Goal: Task Accomplishment & Management: Use online tool/utility

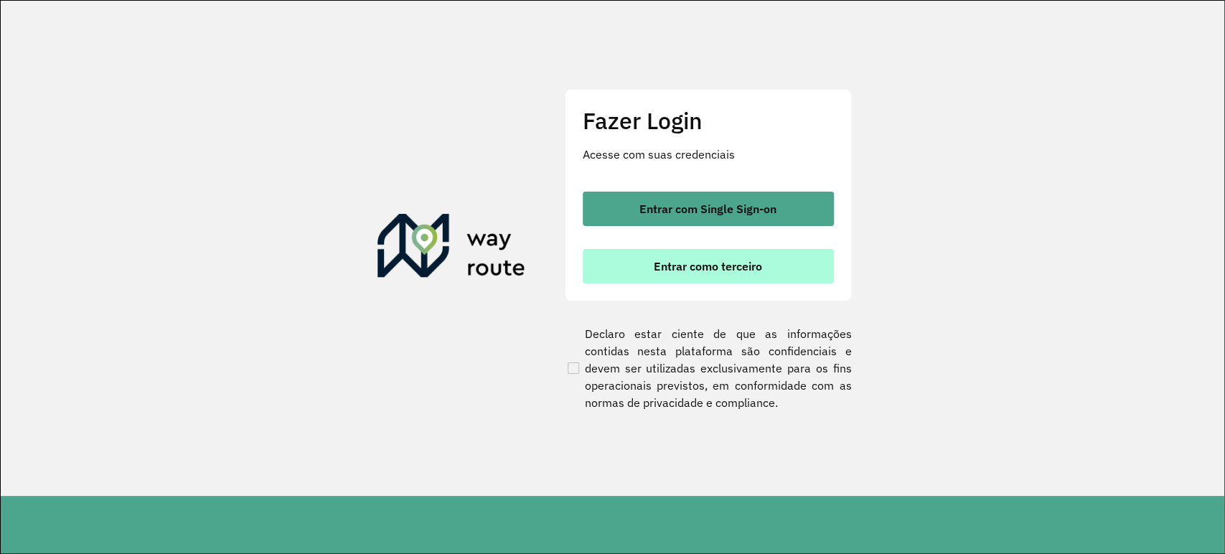
click at [688, 266] on span "Entrar como terceiro" at bounding box center [708, 265] width 108 height 11
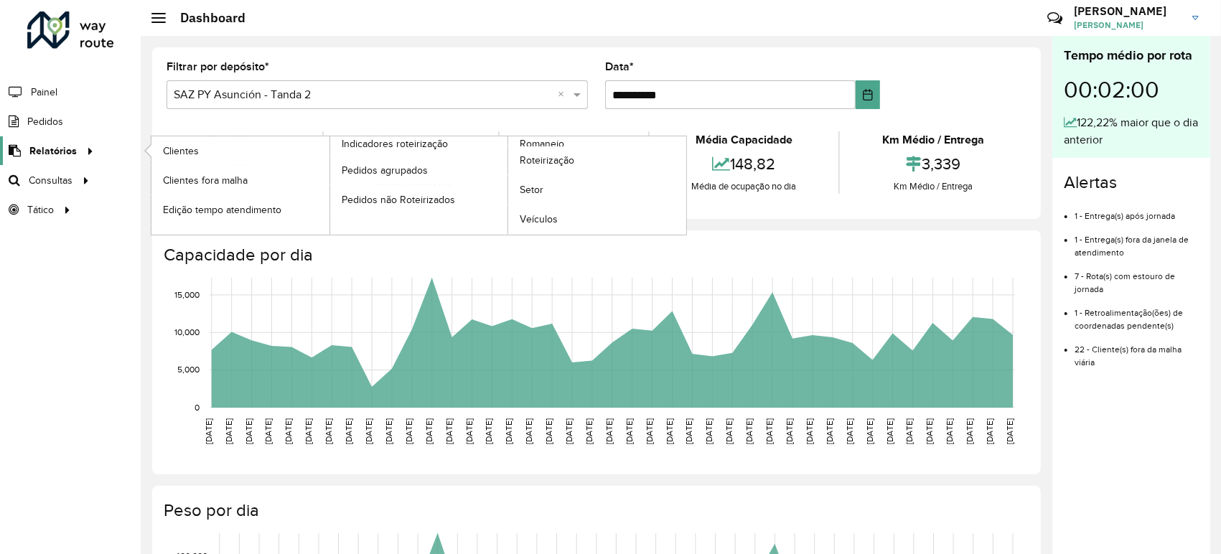
click at [54, 136] on link "Relatórios" at bounding box center [49, 150] width 98 height 29
click at [58, 146] on span "Relatórios" at bounding box center [52, 151] width 47 height 15
click at [574, 168] on link "Roteirização" at bounding box center [597, 160] width 178 height 29
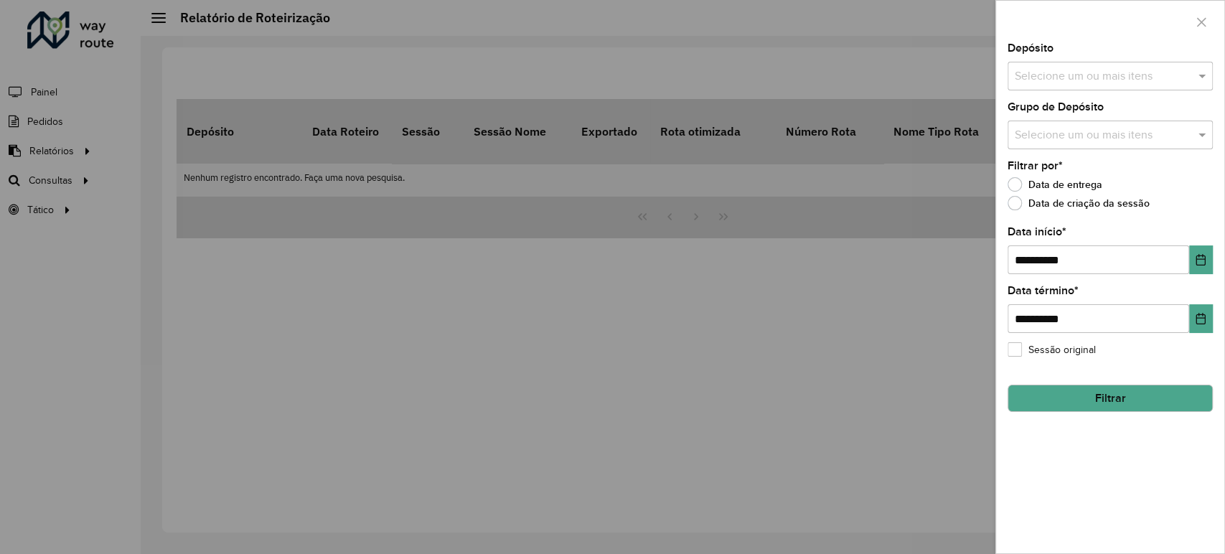
drag, startPoint x: 1085, startPoint y: 83, endPoint x: 1091, endPoint y: 96, distance: 14.4
click at [1086, 83] on input "text" at bounding box center [1103, 76] width 184 height 17
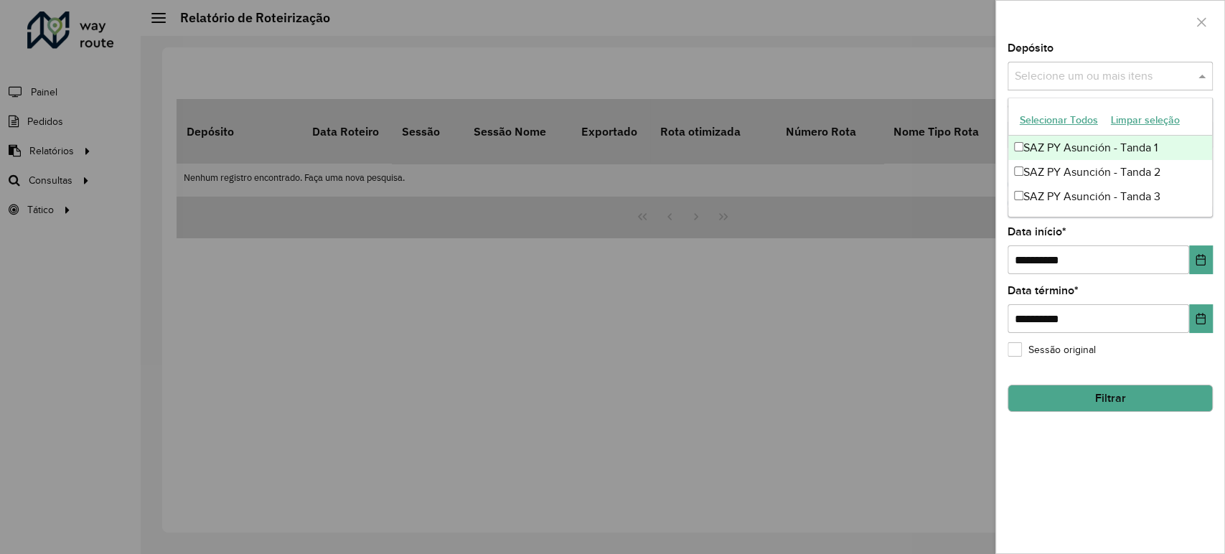
click at [1077, 146] on div "SAZ PY Asunción - Tanda 1" at bounding box center [1110, 148] width 204 height 24
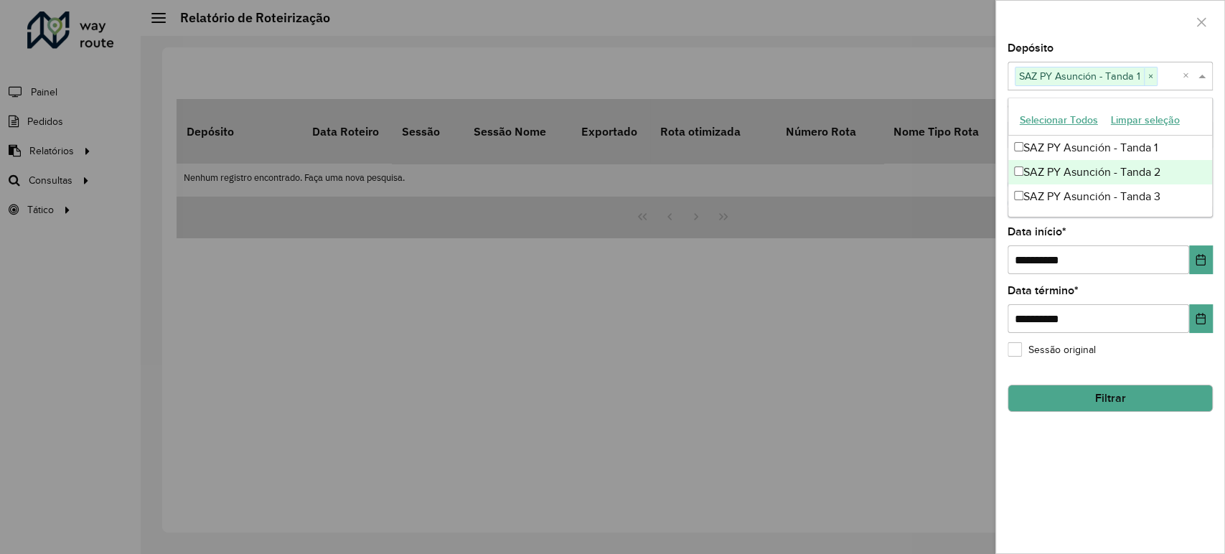
click at [1079, 170] on div "SAZ PY Asunción - Tanda 2" at bounding box center [1110, 172] width 204 height 24
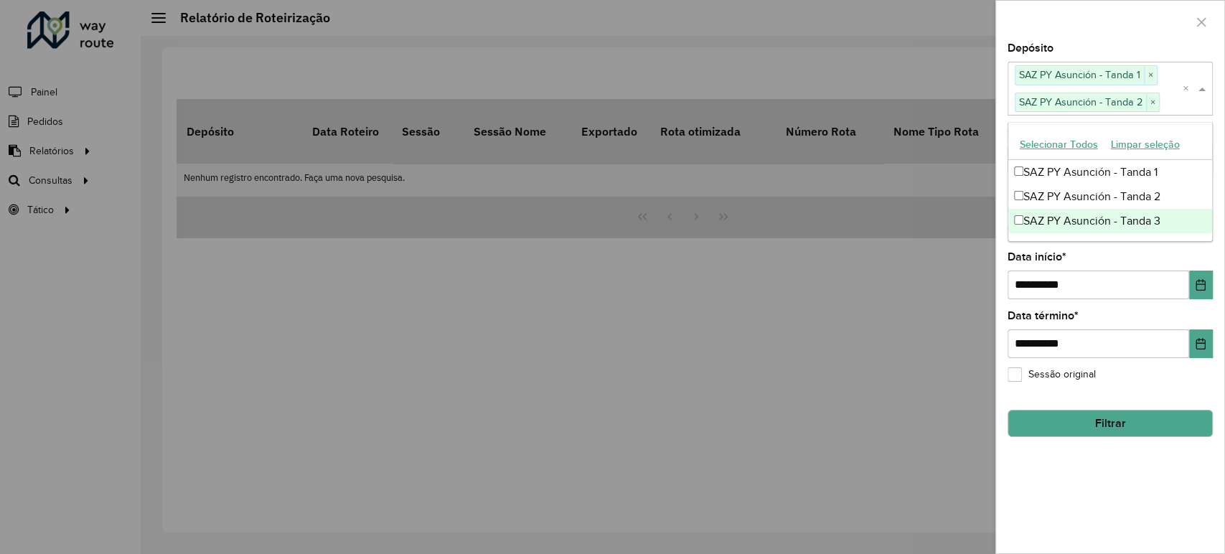
click at [1079, 215] on div "SAZ PY Asunción - Tanda 3" at bounding box center [1110, 221] width 204 height 24
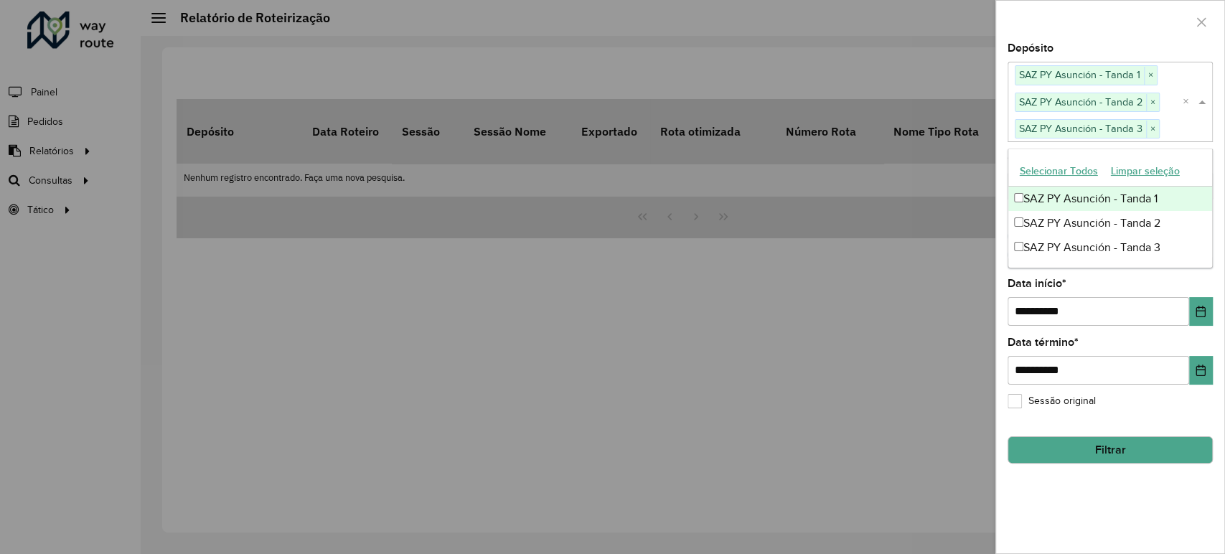
click at [1116, 19] on div at bounding box center [1110, 22] width 228 height 42
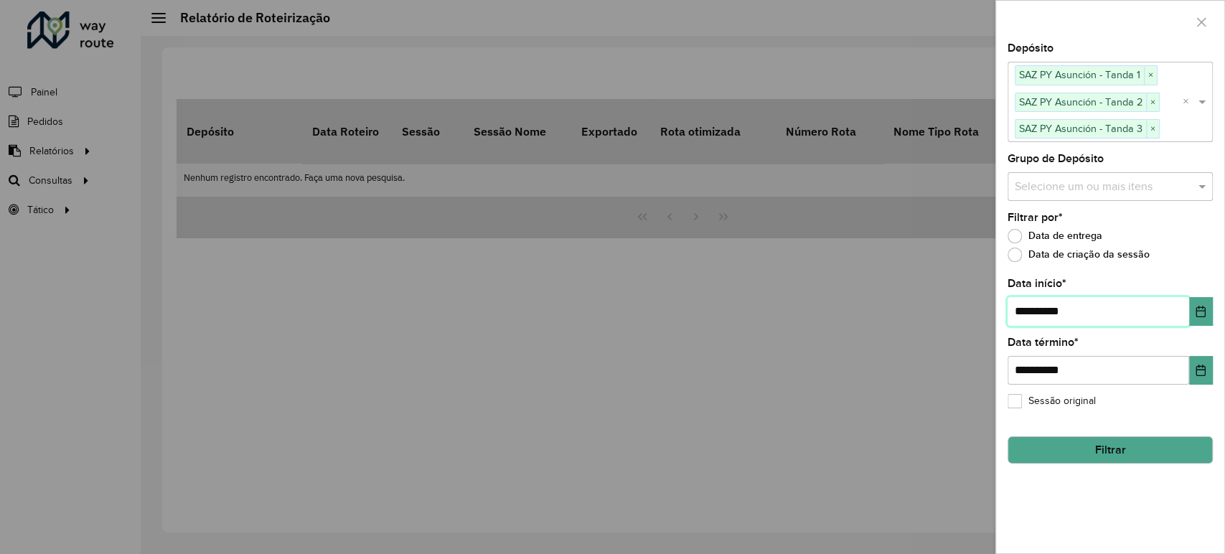
click at [1025, 314] on input "**********" at bounding box center [1099, 311] width 182 height 29
type input "**********"
click at [1113, 453] on button "Filtrar" at bounding box center [1110, 449] width 205 height 27
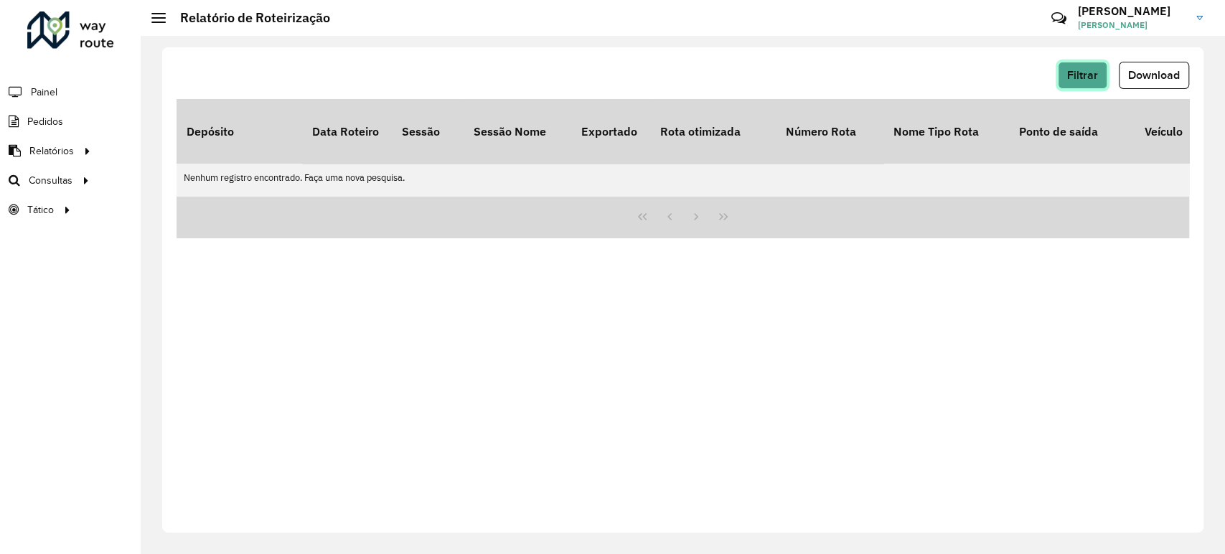
click at [1085, 79] on span "Filtrar" at bounding box center [1082, 75] width 31 height 12
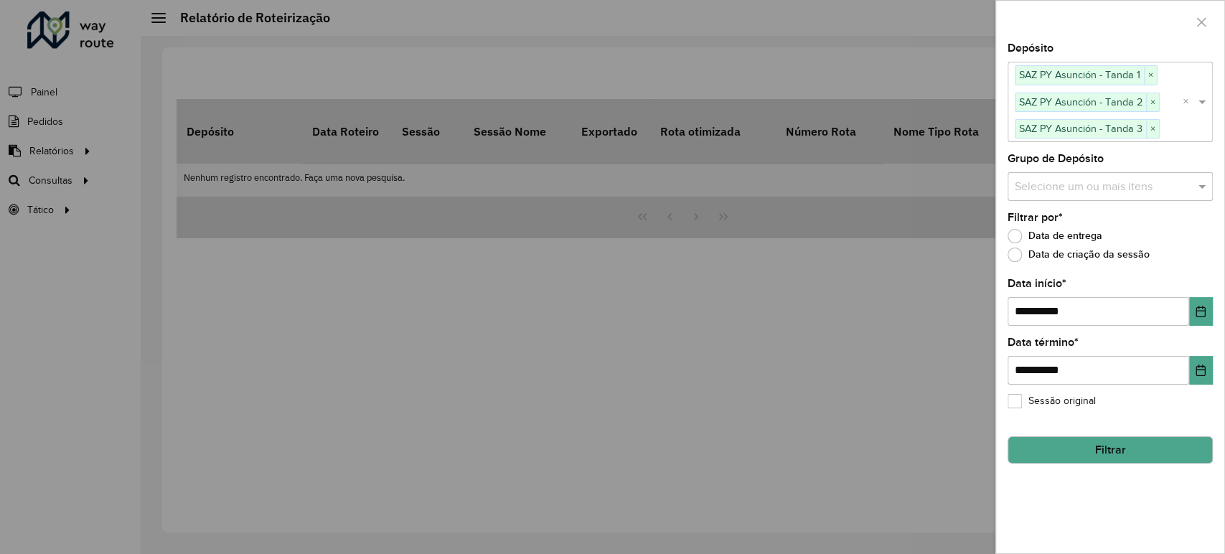
click at [1104, 450] on button "Filtrar" at bounding box center [1110, 449] width 205 height 27
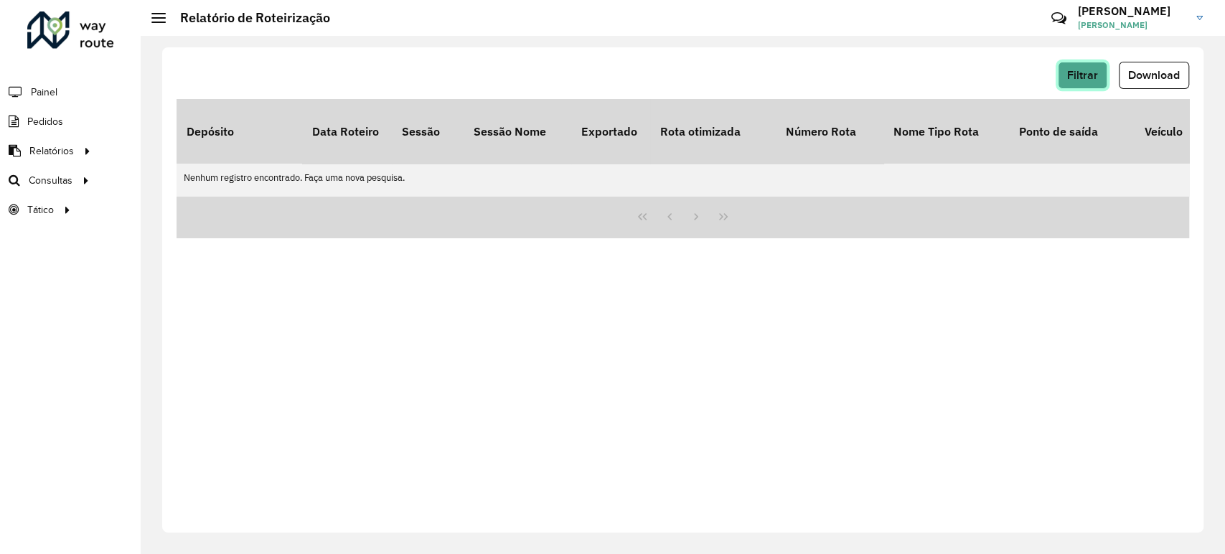
click at [1088, 83] on button "Filtrar" at bounding box center [1083, 75] width 50 height 27
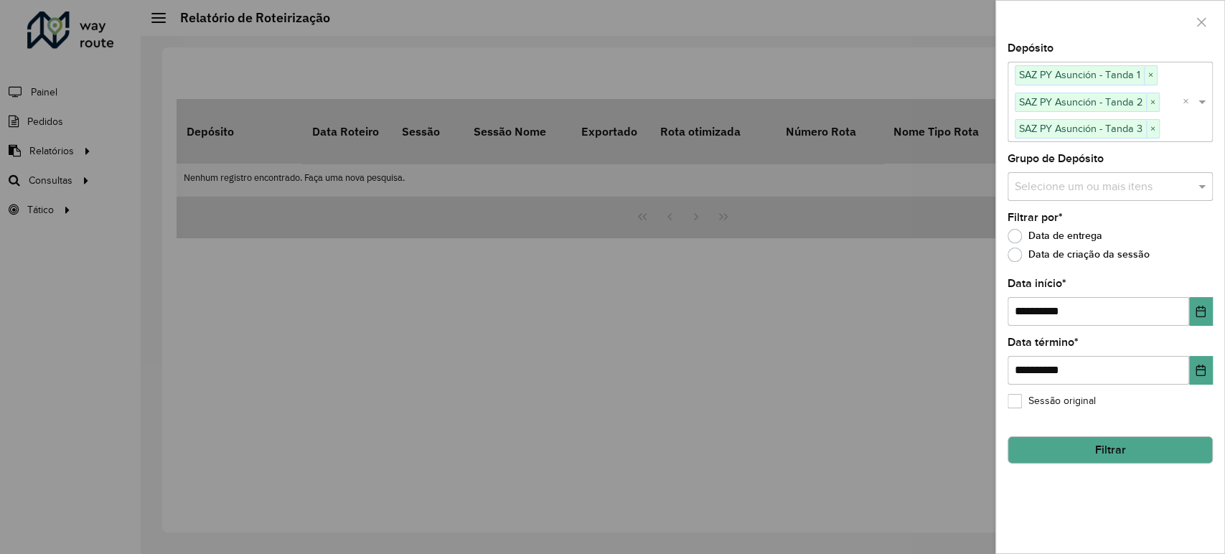
click at [1131, 438] on button "Filtrar" at bounding box center [1110, 449] width 205 height 27
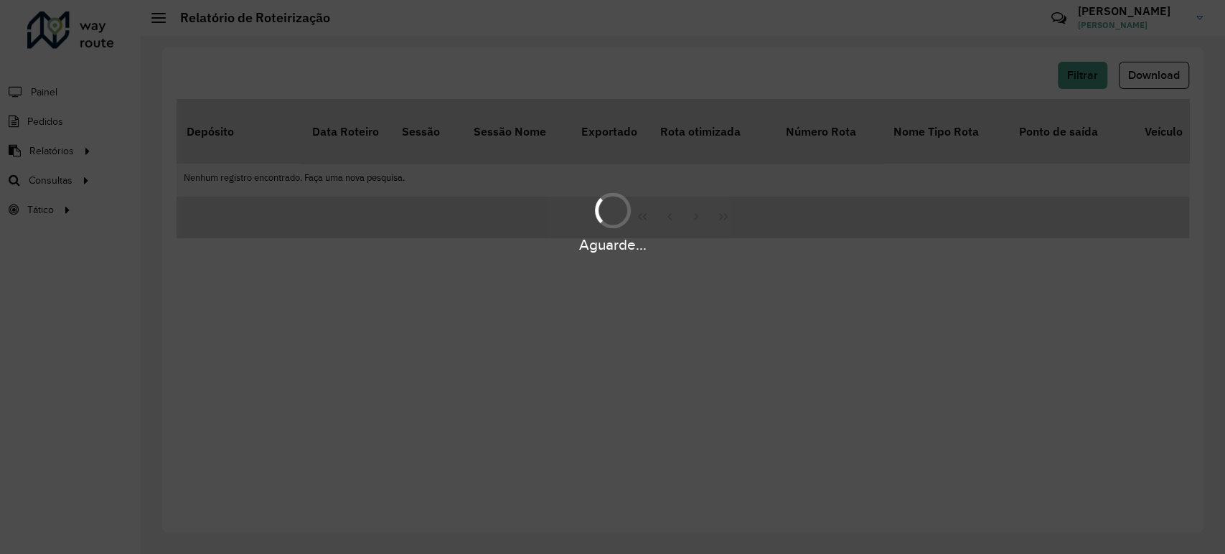
click at [1127, 452] on div "Aguarde..." at bounding box center [612, 277] width 1225 height 554
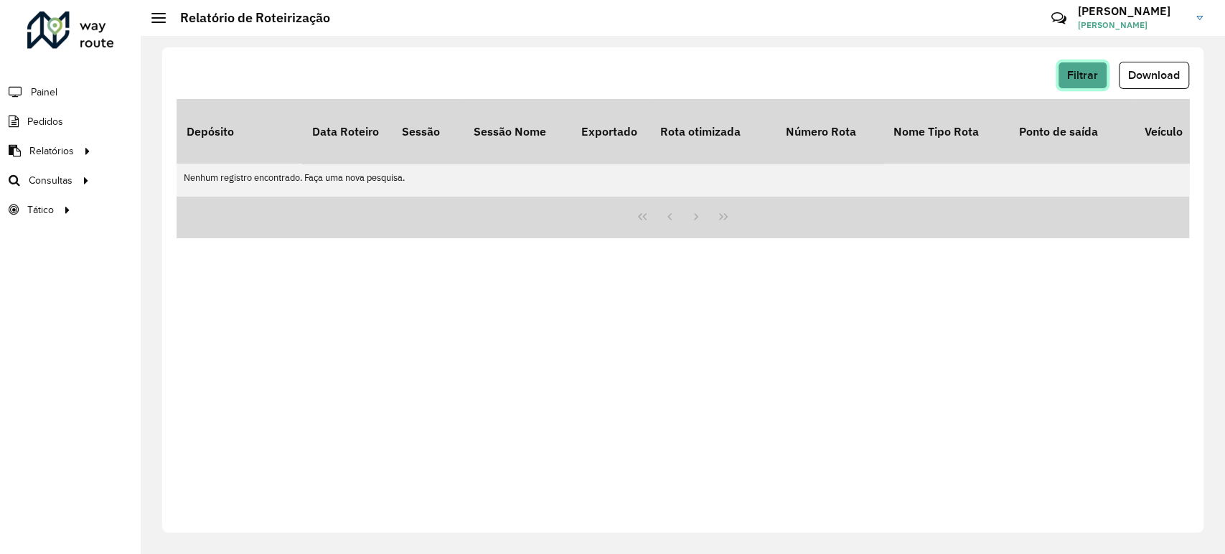
click at [1085, 75] on span "Filtrar" at bounding box center [1082, 75] width 31 height 12
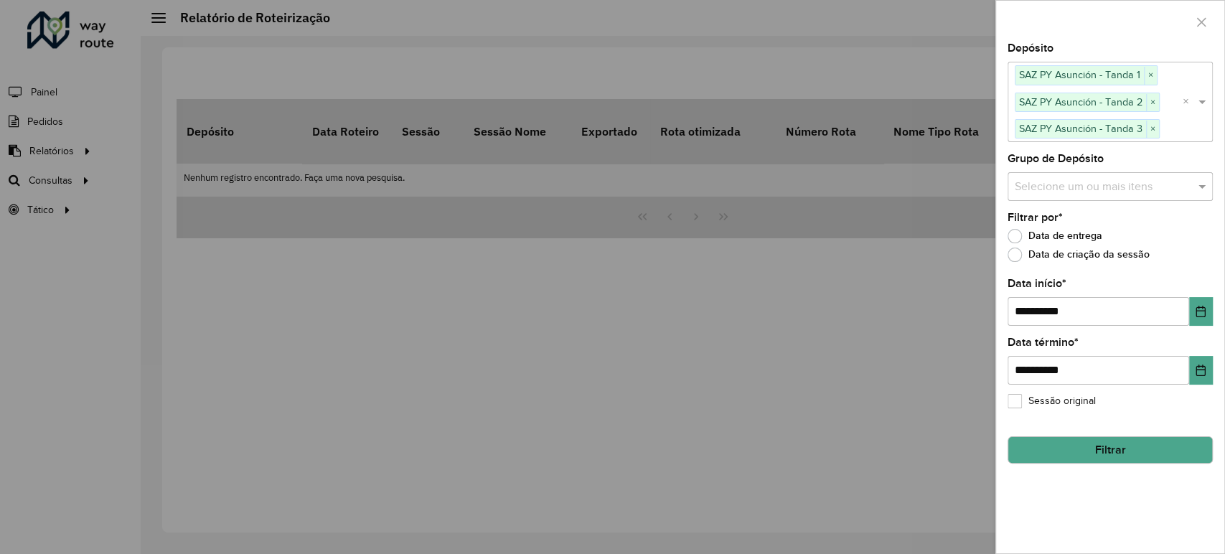
click at [1086, 445] on button "Filtrar" at bounding box center [1110, 449] width 205 height 27
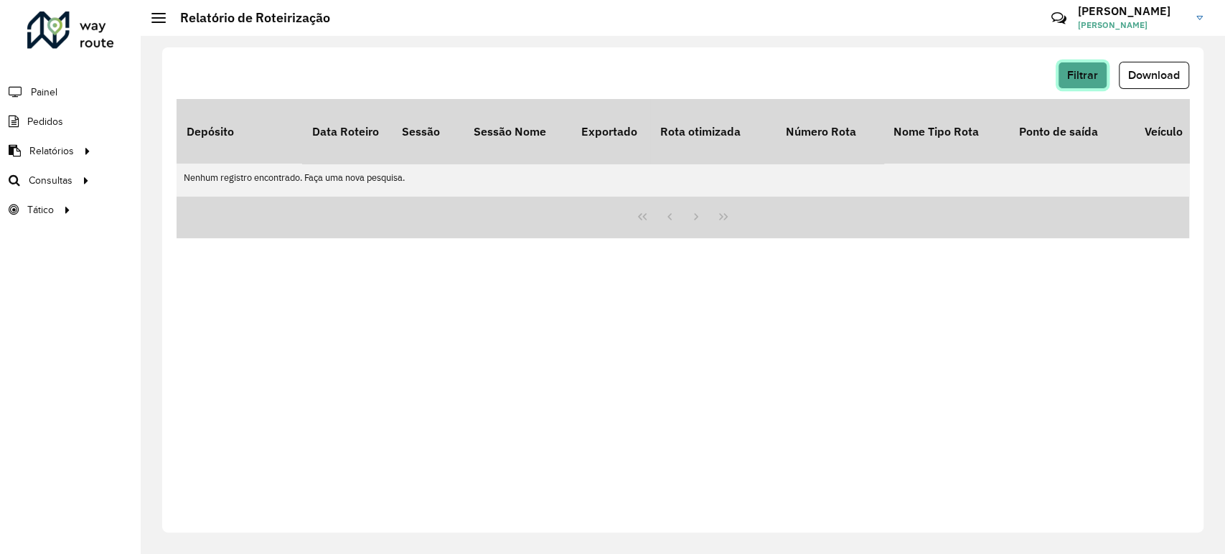
click at [1075, 73] on span "Filtrar" at bounding box center [1082, 75] width 31 height 12
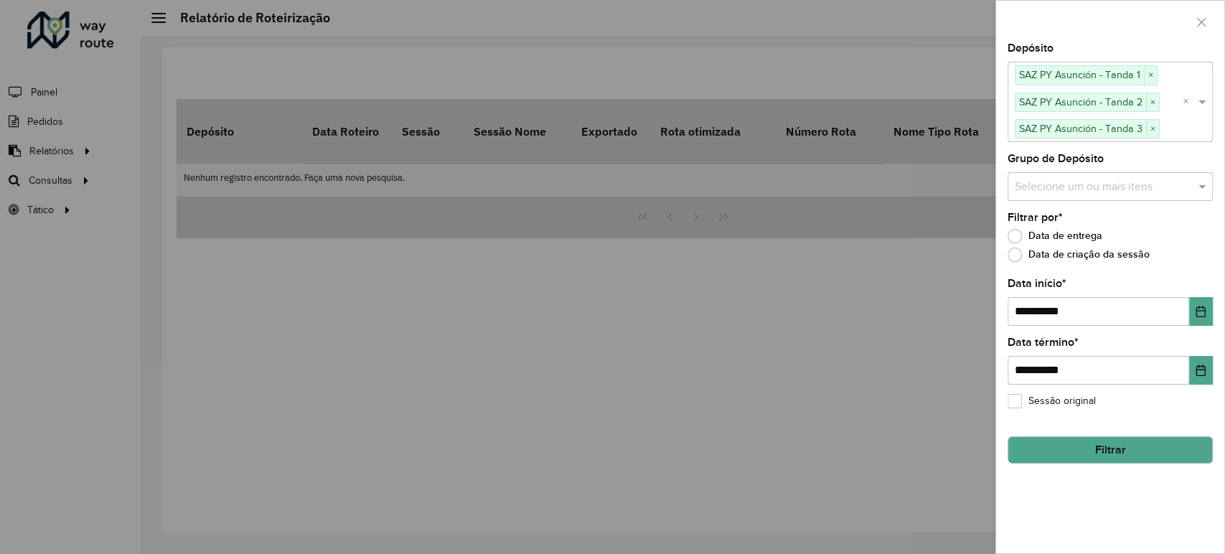
click at [1097, 442] on button "Filtrar" at bounding box center [1110, 449] width 205 height 27
